Goal: Information Seeking & Learning: Learn about a topic

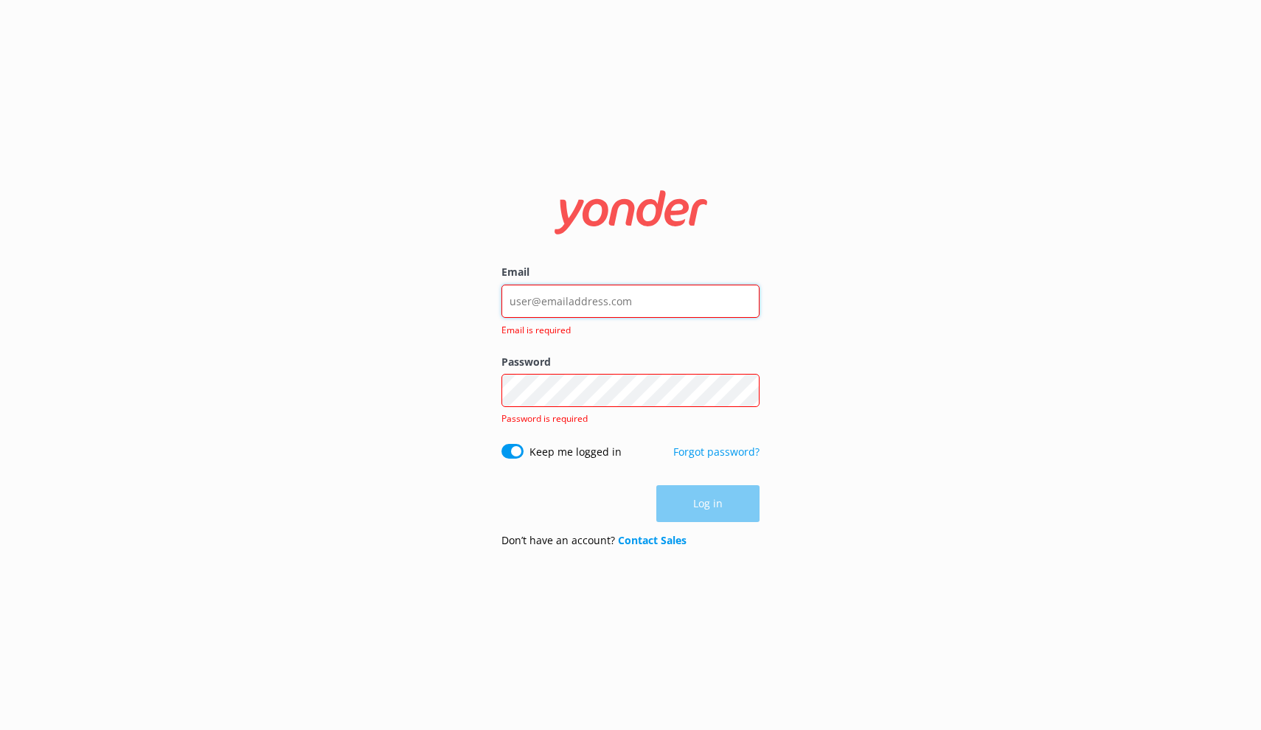
type input "[EMAIL_ADDRESS][DOMAIN_NAME]"
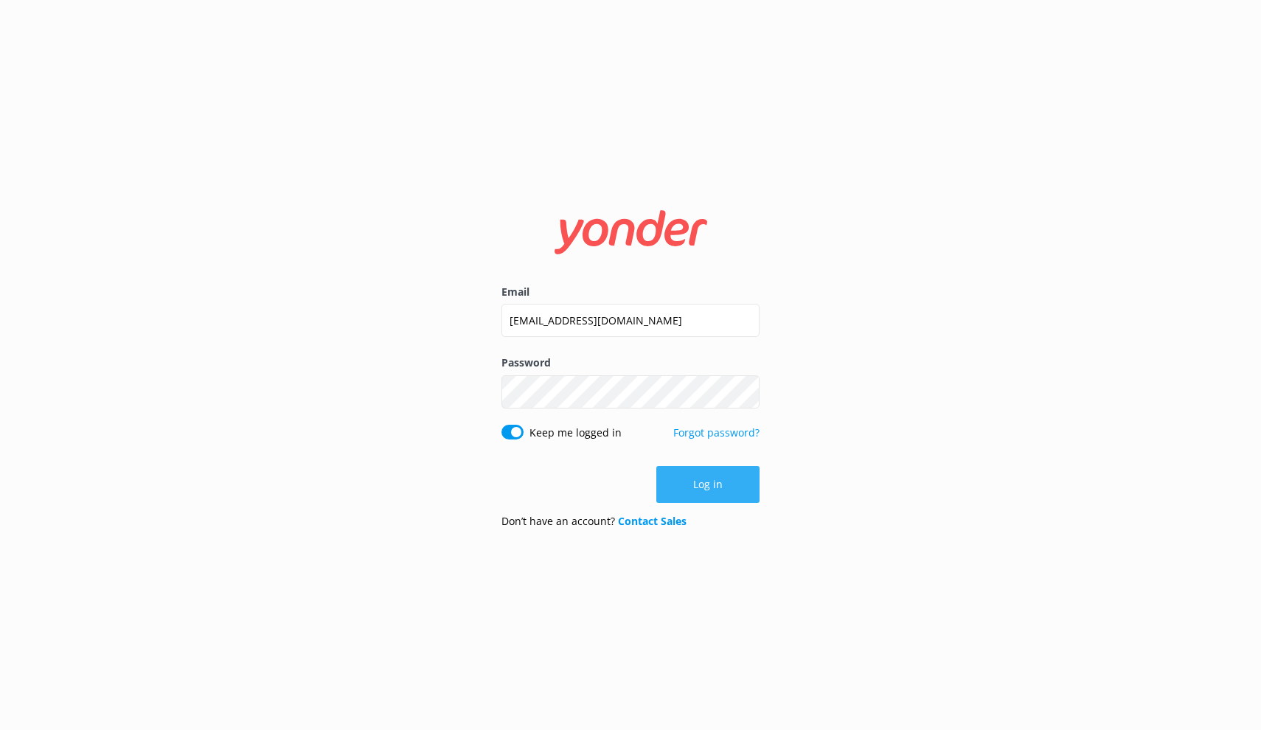
click at [713, 498] on button "Log in" at bounding box center [708, 484] width 103 height 37
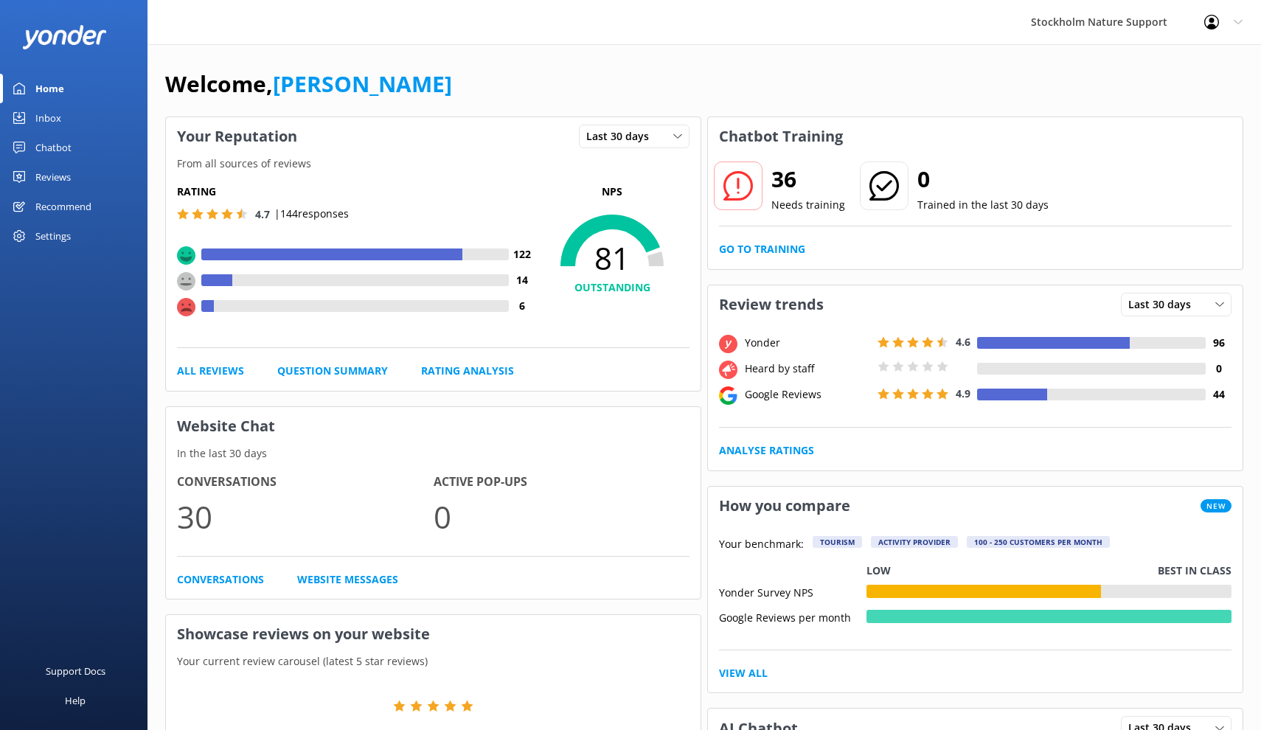
click at [59, 177] on div "Reviews" at bounding box center [52, 177] width 35 height 30
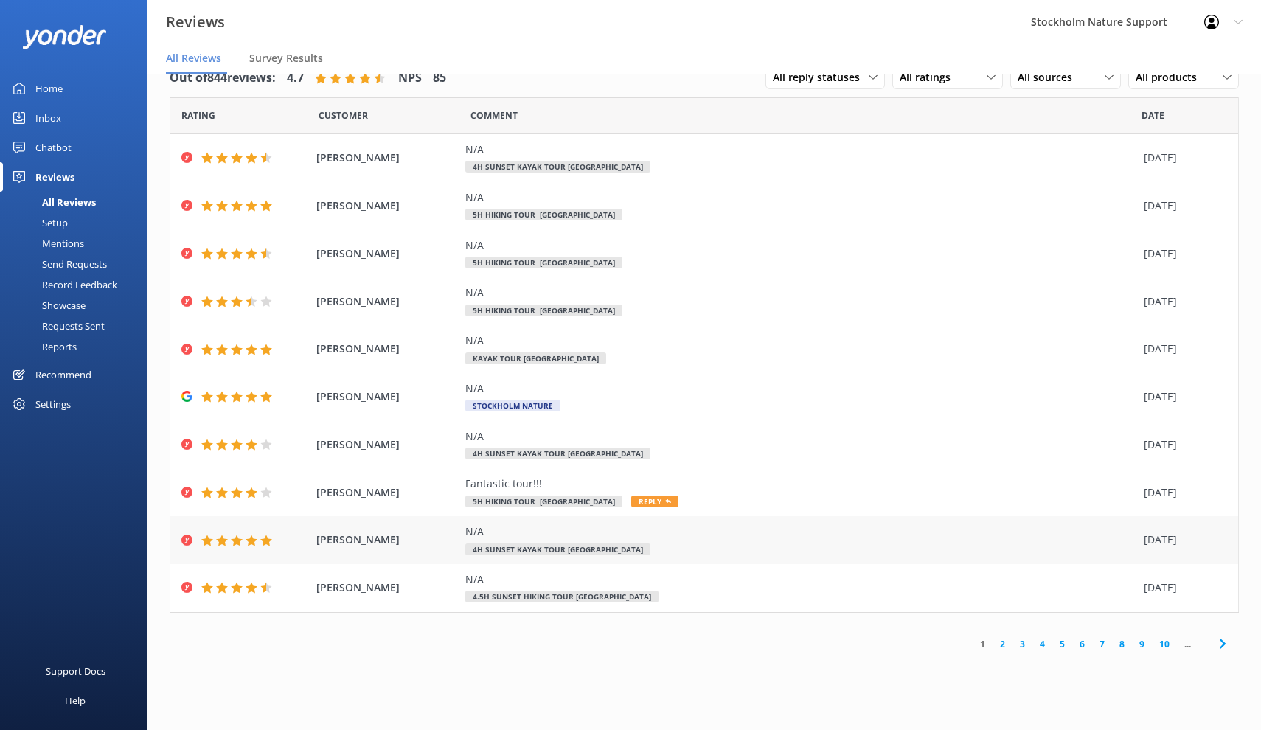
scroll to position [30, 0]
click at [1004, 639] on link "2" at bounding box center [1003, 644] width 20 height 14
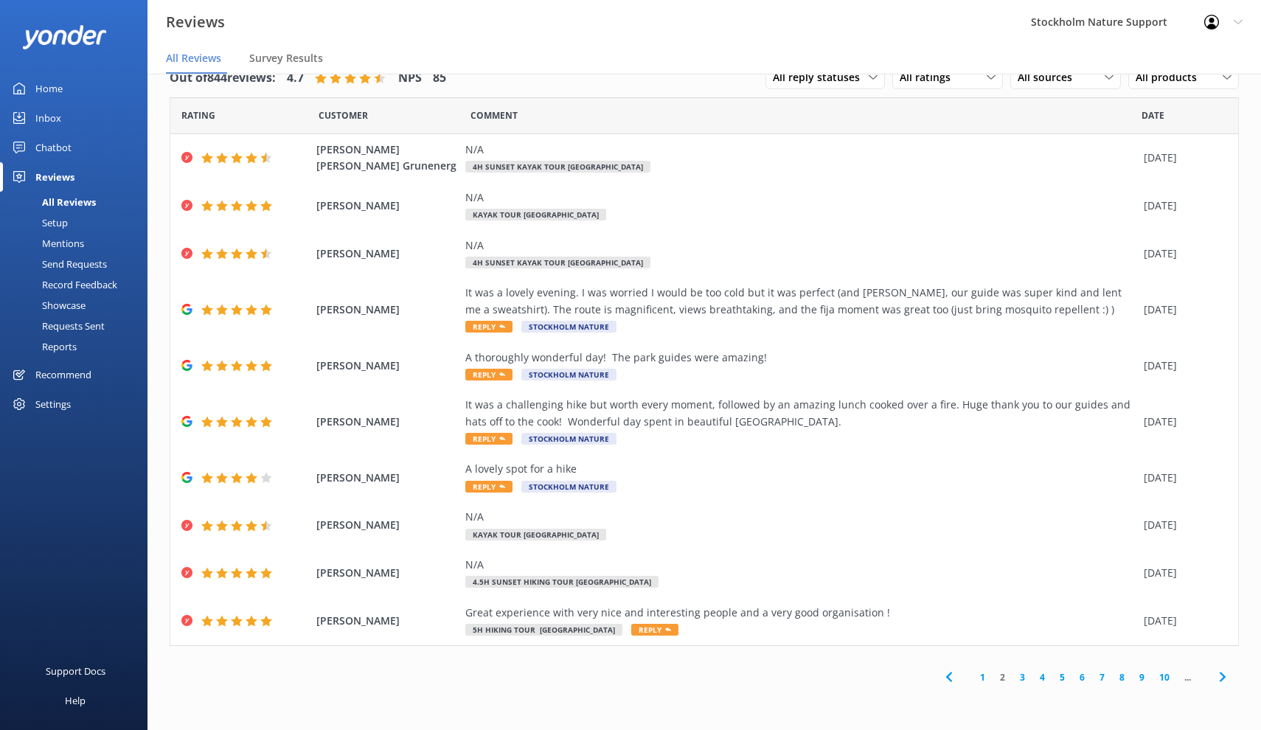
click at [981, 673] on link "1" at bounding box center [983, 678] width 20 height 14
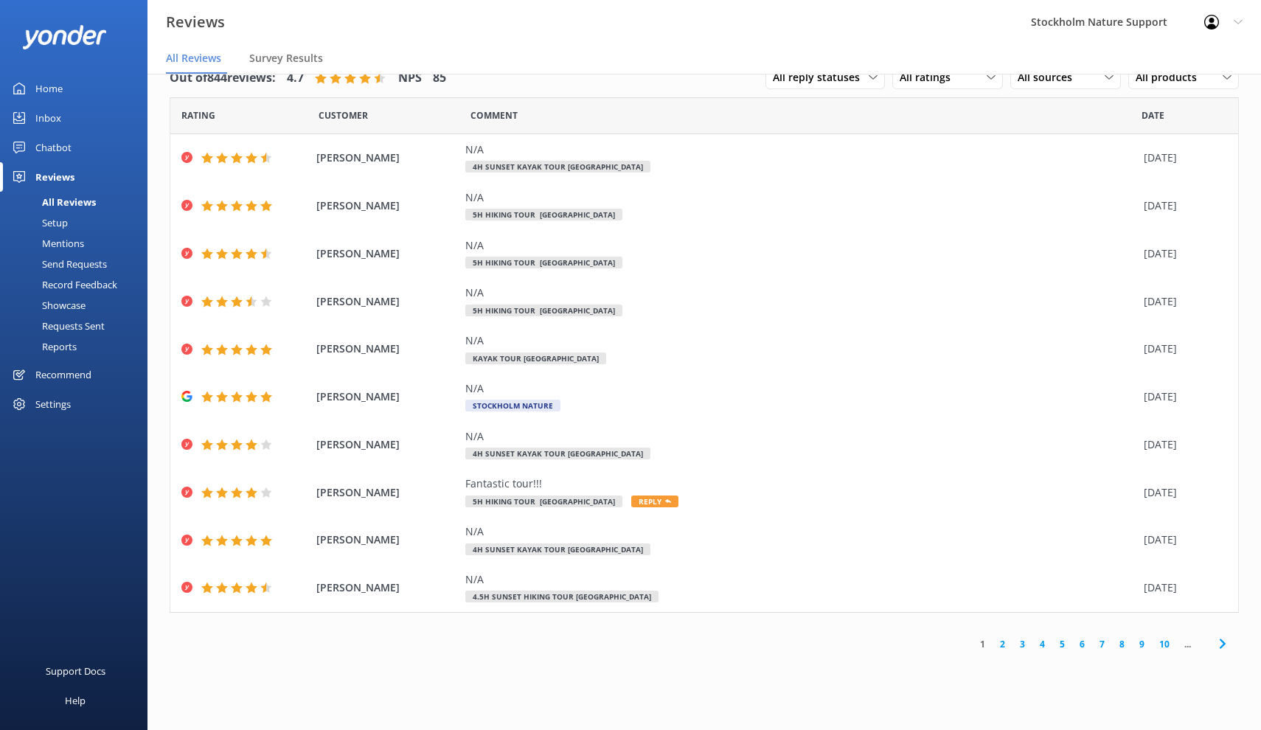
click at [1002, 640] on link "2" at bounding box center [1003, 644] width 20 height 14
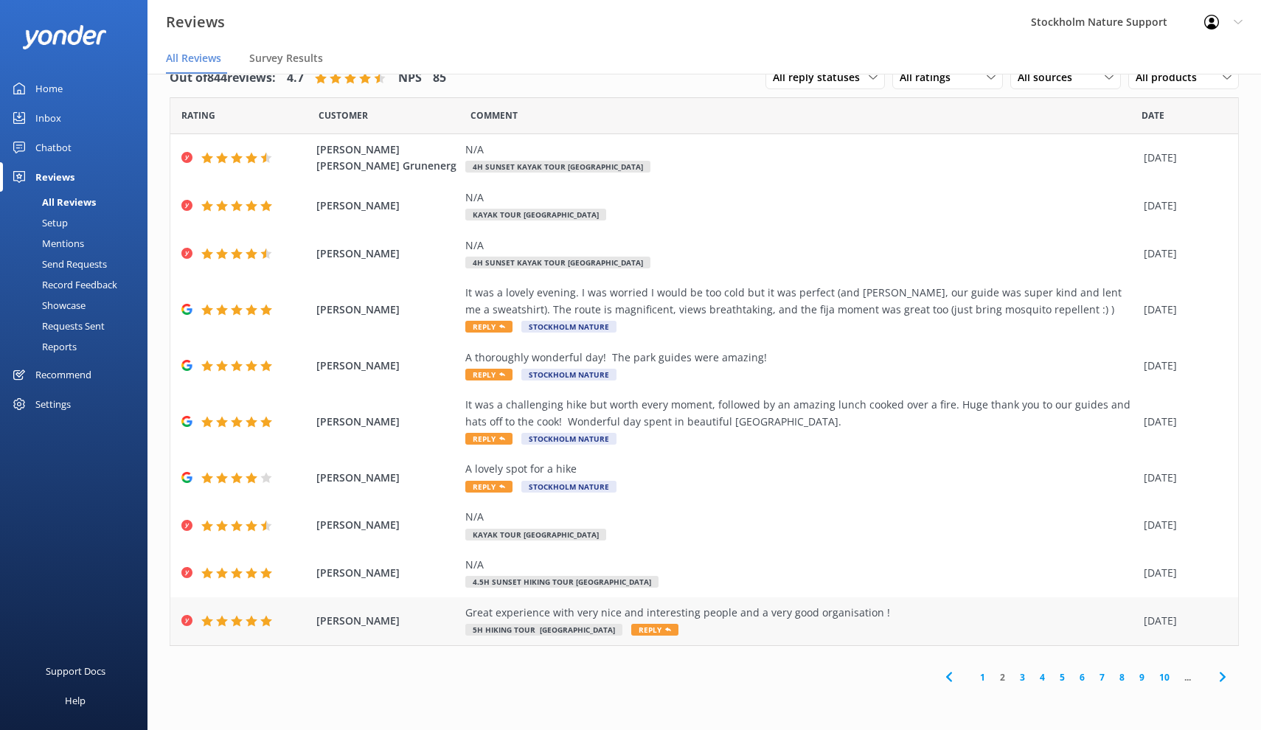
scroll to position [30, 0]
click at [1023, 673] on link "3" at bounding box center [1023, 678] width 20 height 14
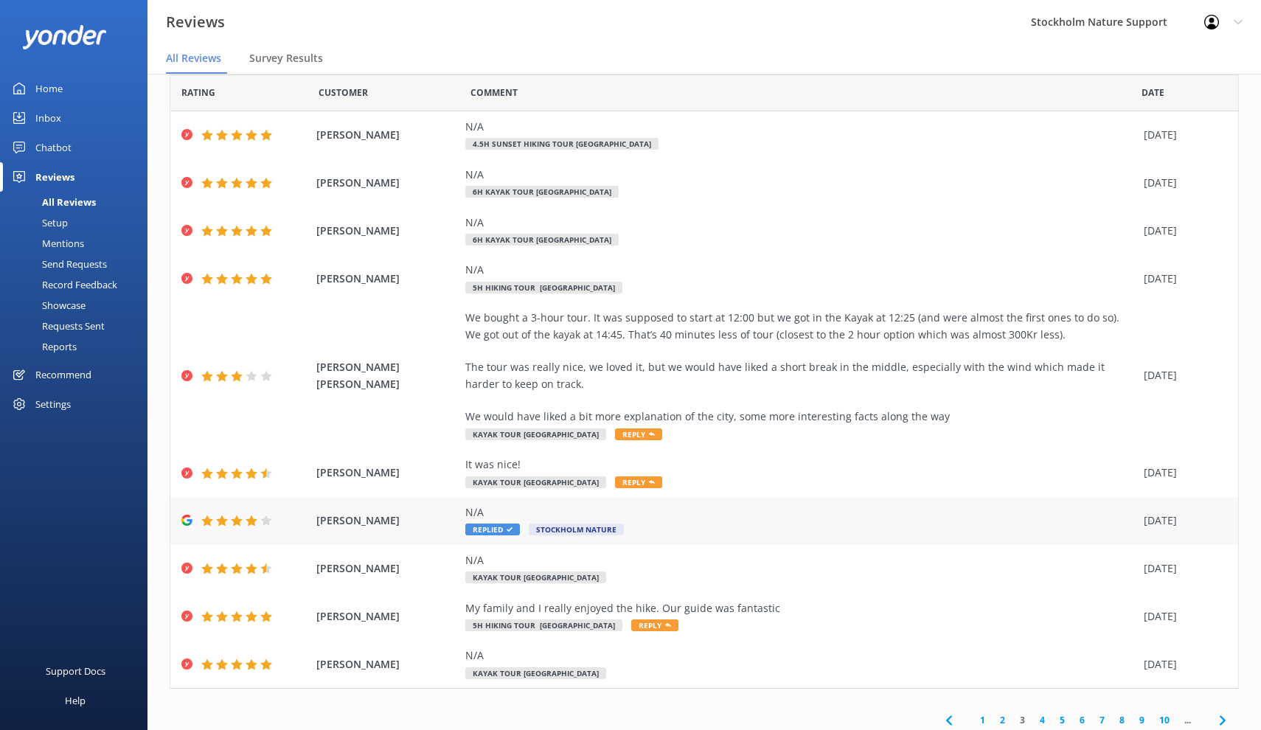
scroll to position [52, 0]
click at [1042, 715] on link "4" at bounding box center [1043, 721] width 20 height 14
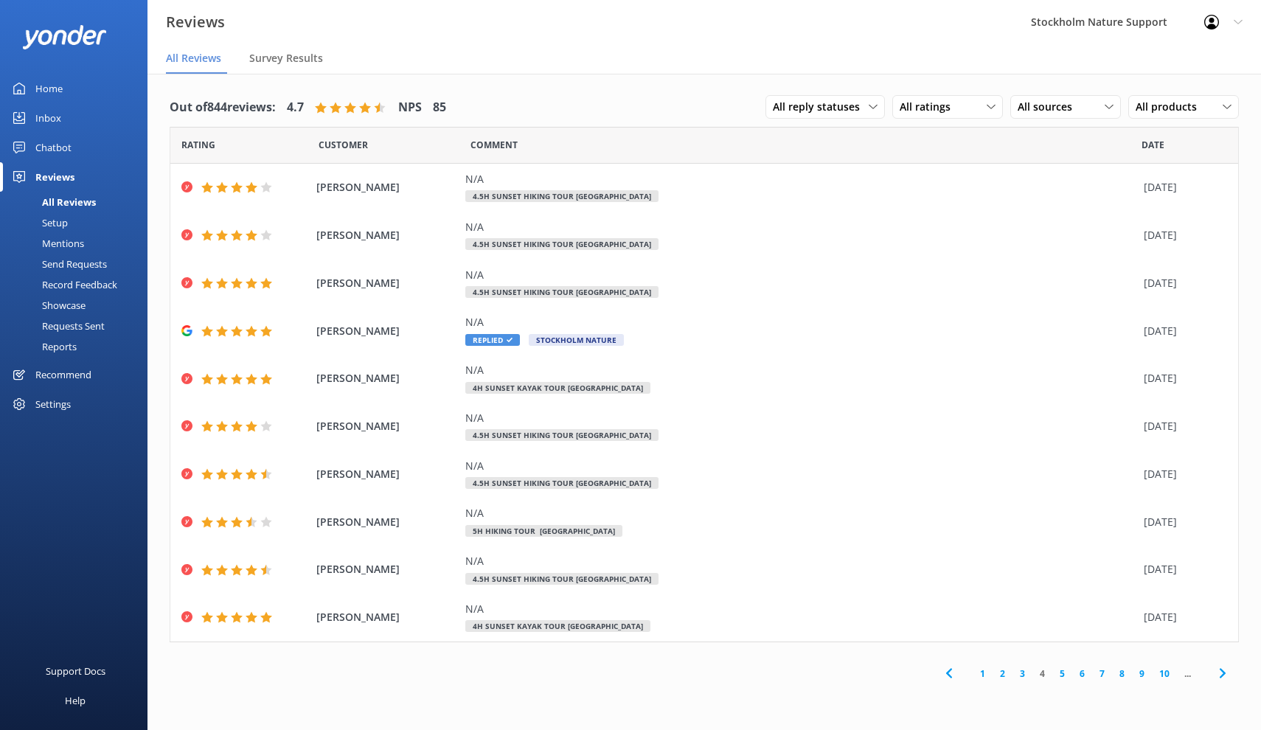
click at [985, 671] on link "1" at bounding box center [983, 674] width 20 height 14
